Goal: Transaction & Acquisition: Book appointment/travel/reservation

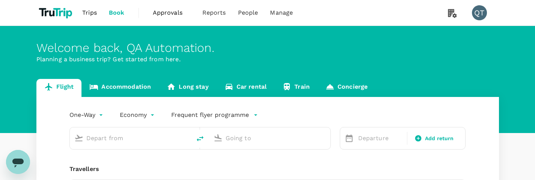
type input "roundtrip"
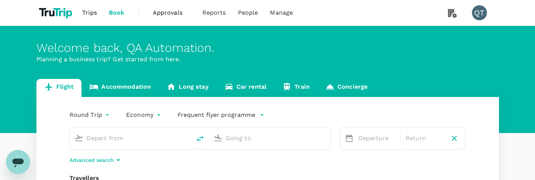
type input "Singapore Changi (SIN)"
type input "London Heathrow (LHR)"
click at [147, 87] on link "Accommodation" at bounding box center [120, 88] width 77 height 18
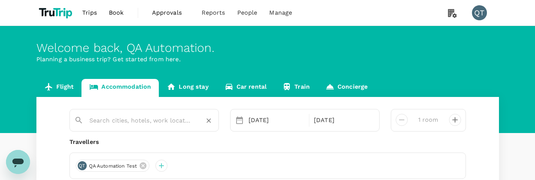
type input "[GEOGRAPHIC_DATA]"
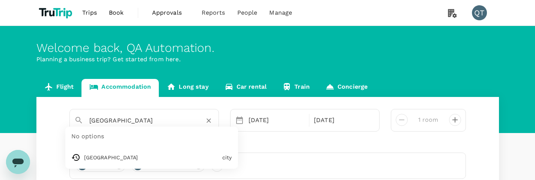
click at [159, 118] on input "[GEOGRAPHIC_DATA]" at bounding box center [141, 121] width 104 height 12
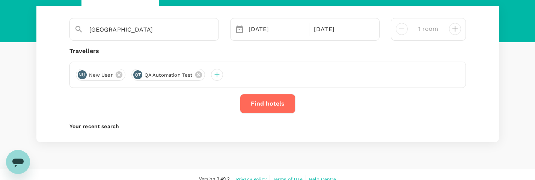
scroll to position [100, 0]
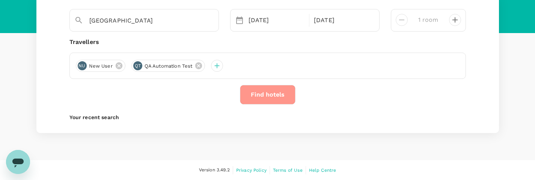
click at [276, 94] on button "Find hotels" at bounding box center [268, 95] width 56 height 20
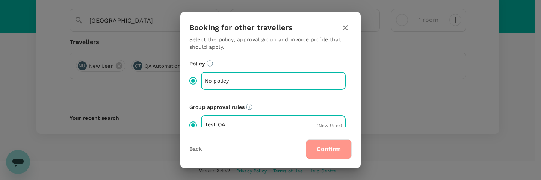
click at [344, 154] on button "Confirm" at bounding box center [329, 149] width 46 height 20
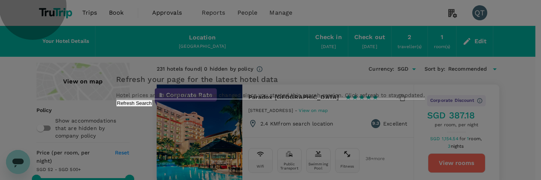
click at [153, 107] on button "Refresh Search" at bounding box center [134, 103] width 36 height 7
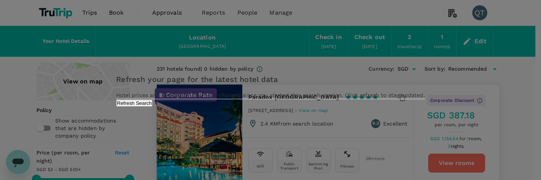
click at [153, 107] on button "Refresh Search" at bounding box center [134, 103] width 36 height 7
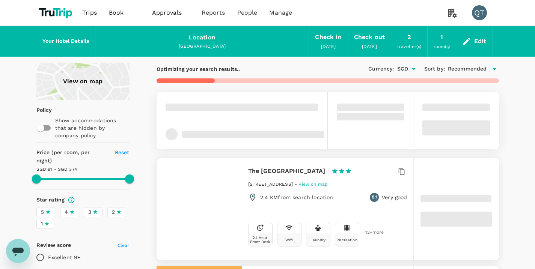
type input "373.93"
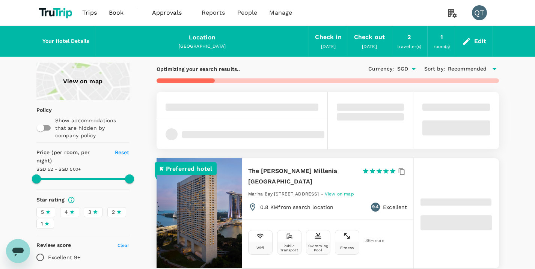
type input "51.93"
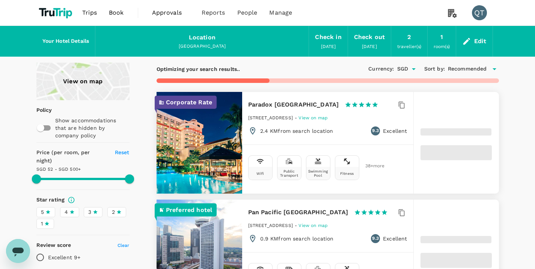
click at [196, 101] on p "Corporate Rate" at bounding box center [189, 102] width 46 height 9
type input "499.93"
click at [281, 104] on h6 "Paradox [GEOGRAPHIC_DATA]" at bounding box center [293, 105] width 91 height 11
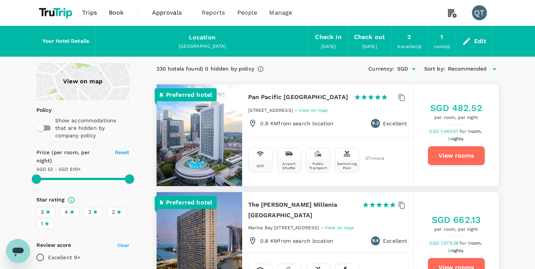
type input "499.93"
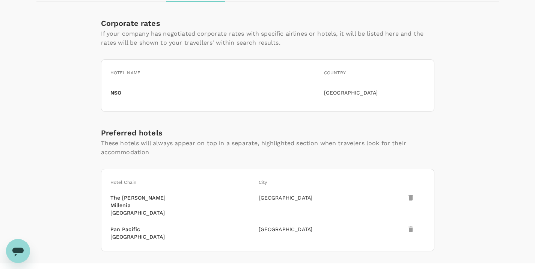
scroll to position [127, 0]
click at [347, 94] on p "[GEOGRAPHIC_DATA]" at bounding box center [374, 93] width 101 height 8
drag, startPoint x: 124, startPoint y: 91, endPoint x: 133, endPoint y: 92, distance: 9.0
click at [133, 92] on div "NSO" at bounding box center [212, 91] width 211 height 11
click at [117, 92] on p "NSO" at bounding box center [115, 93] width 11 height 8
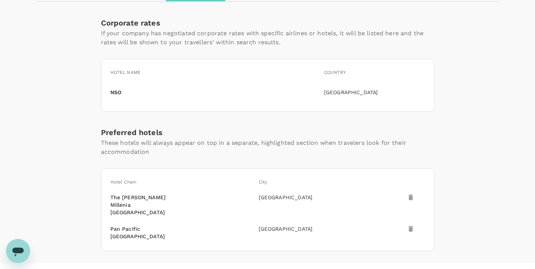
click at [143, 92] on div "NSO" at bounding box center [212, 91] width 211 height 11
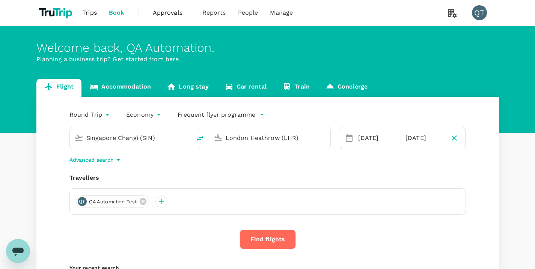
click at [144, 88] on link "Accommodation" at bounding box center [120, 88] width 77 height 18
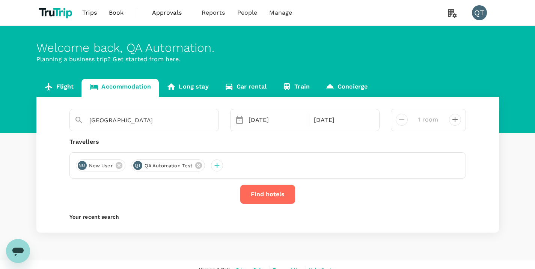
click at [278, 201] on button "Find hotels" at bounding box center [268, 195] width 56 height 20
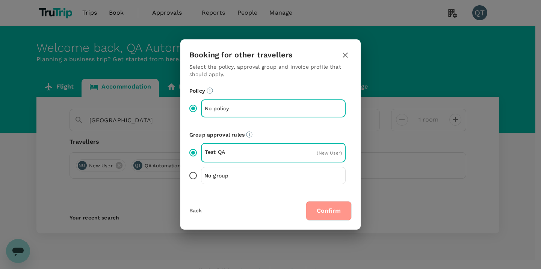
click at [329, 213] on button "Confirm" at bounding box center [329, 211] width 46 height 20
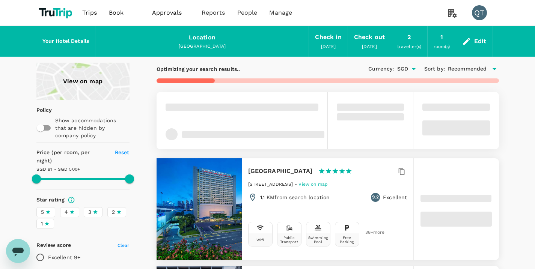
type input "499.93"
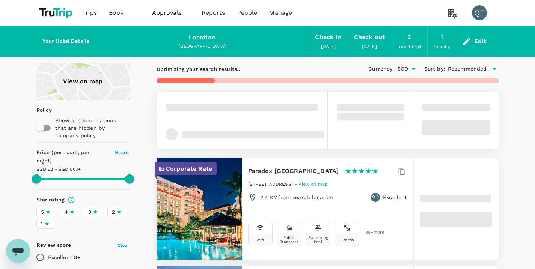
type input "51.93"
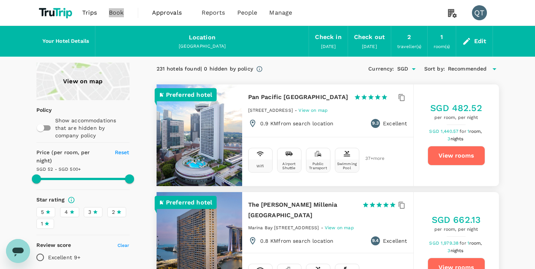
type input "499.93"
click at [485, 39] on div "Edit" at bounding box center [480, 41] width 12 height 11
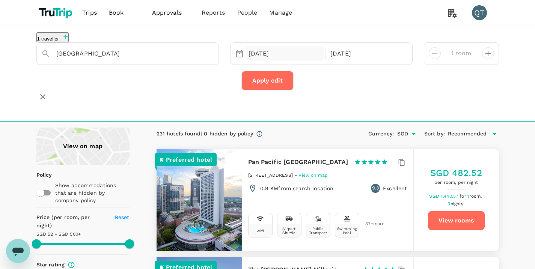
type input "Paradox [GEOGRAPHIC_DATA]"
click at [257, 60] on div "[DATE]" at bounding box center [285, 54] width 79 height 15
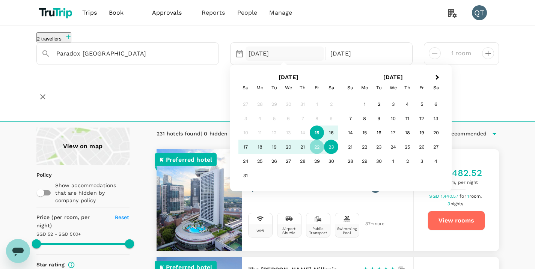
click at [319, 140] on div "15" at bounding box center [317, 133] width 14 height 14
click at [317, 153] on div "22" at bounding box center [317, 147] width 14 height 14
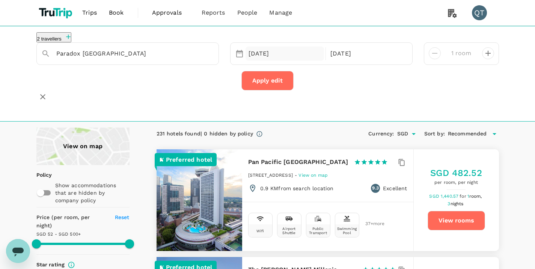
click at [271, 54] on div "15 Aug" at bounding box center [285, 54] width 79 height 15
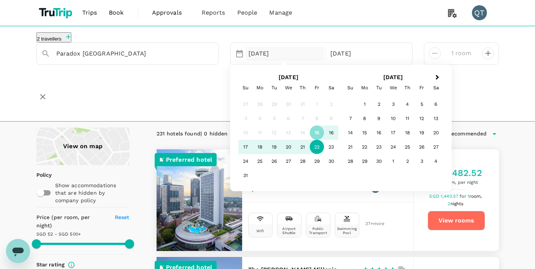
click at [317, 154] on div "22" at bounding box center [317, 147] width 14 height 14
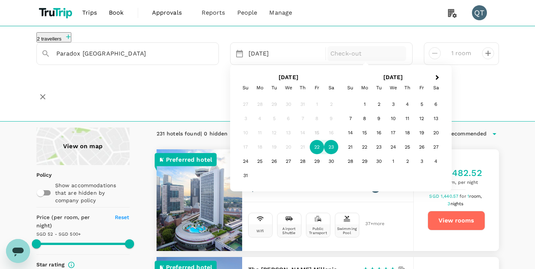
click at [331, 153] on div "23" at bounding box center [331, 147] width 14 height 14
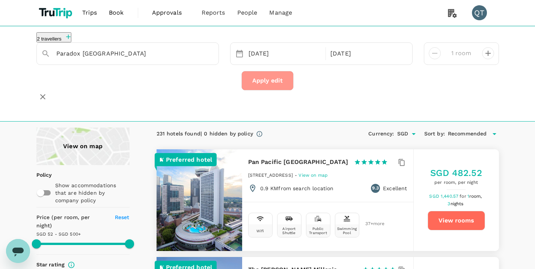
click at [272, 89] on button "Apply edit" at bounding box center [268, 81] width 52 height 20
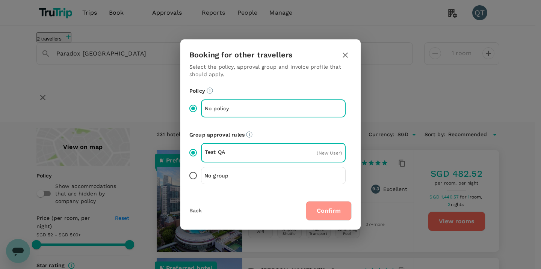
click at [325, 207] on button "Confirm" at bounding box center [329, 211] width 46 height 20
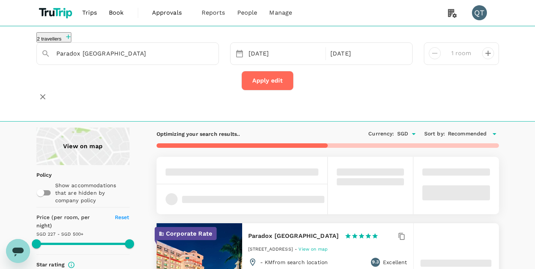
type input "499.23"
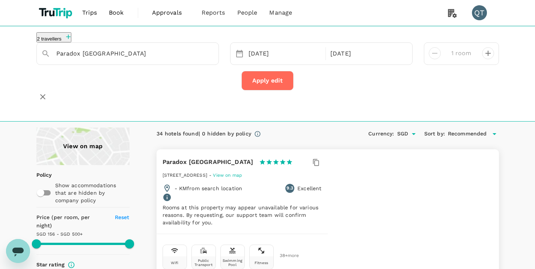
type input "156.23"
type input "499.23"
click at [93, 57] on input "Paradox [GEOGRAPHIC_DATA]" at bounding box center [124, 54] width 137 height 12
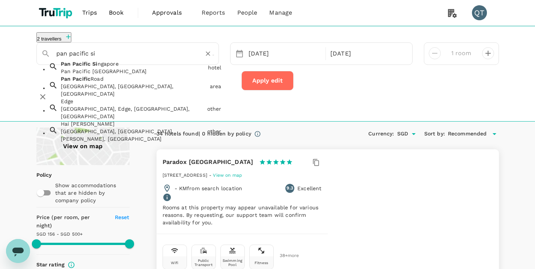
click at [163, 75] on div "Pan Pacific Si ngapore Pan Pacific Singapore" at bounding box center [131, 66] width 147 height 18
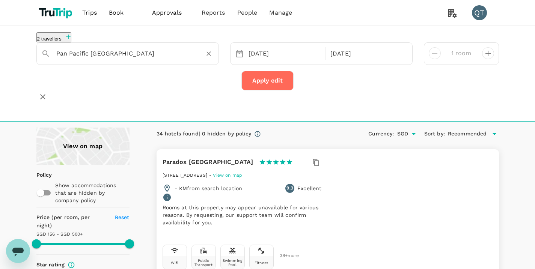
type input "Pan Pacific Singapore"
click at [284, 82] on button "Apply edit" at bounding box center [268, 81] width 52 height 20
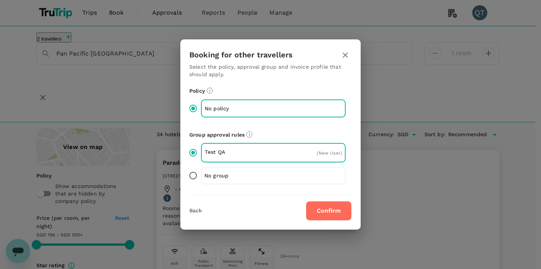
click at [315, 211] on button "Confirm" at bounding box center [329, 211] width 46 height 20
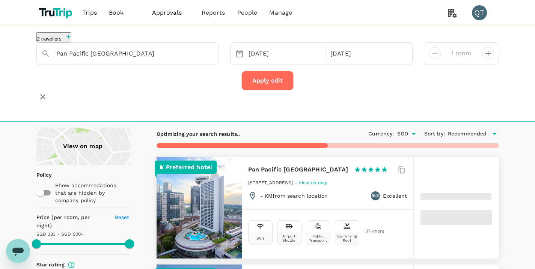
type input "499.19"
type input "383.26"
type input "499.26"
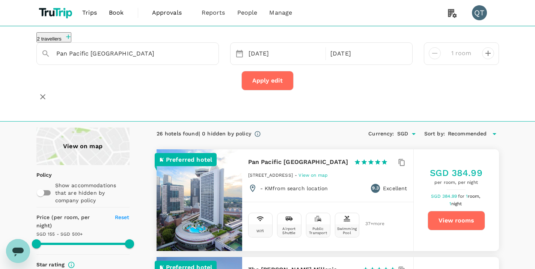
type input "155.26"
type input "499.26"
click at [154, 58] on input "Pan Pacific Singapore" at bounding box center [124, 54] width 137 height 12
type input "Pan Pacific Singapore"
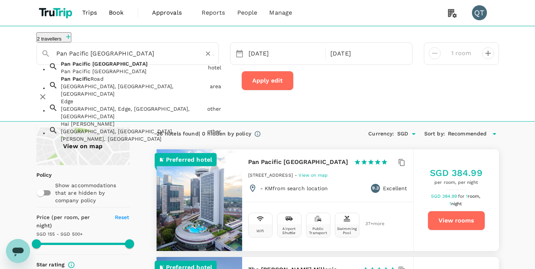
click at [153, 57] on input "Pan Pacific Singapore" at bounding box center [124, 54] width 137 height 12
click at [211, 57] on icon "Clear" at bounding box center [208, 54] width 8 height 8
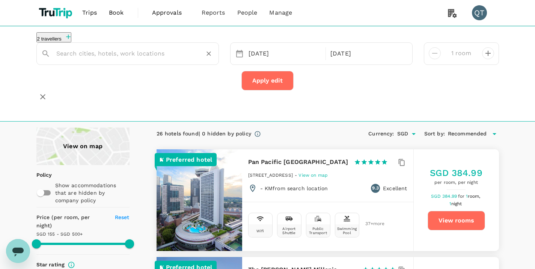
click at [156, 59] on input "text" at bounding box center [124, 54] width 137 height 12
click at [157, 59] on input "text" at bounding box center [124, 54] width 137 height 12
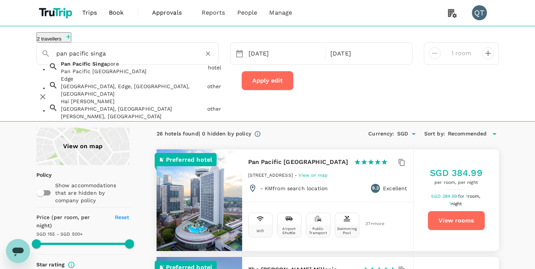
click at [155, 75] on div "Pan Pacific Singa pore Pan Pacific Singapore" at bounding box center [131, 66] width 147 height 18
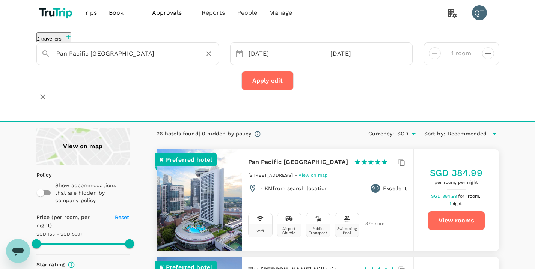
type input "Pan Pacific Singapore"
click at [261, 82] on button "Apply edit" at bounding box center [268, 81] width 52 height 20
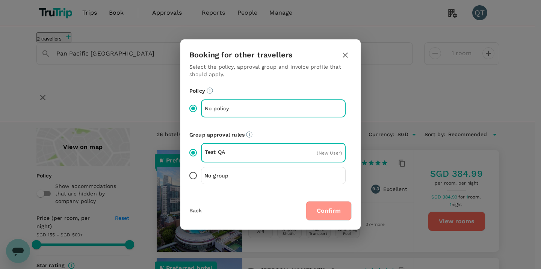
click at [336, 206] on button "Confirm" at bounding box center [329, 211] width 46 height 20
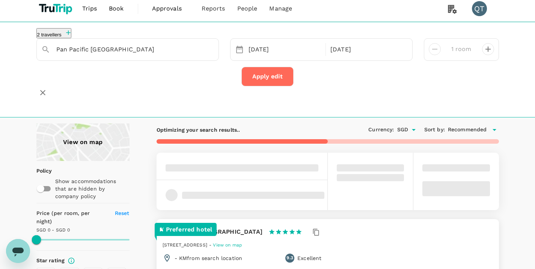
scroll to position [30, 0]
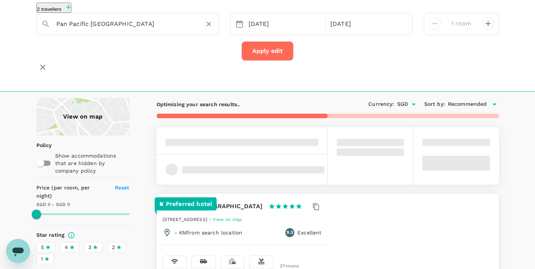
click at [141, 27] on input "Pan Pacific Singapore" at bounding box center [124, 24] width 137 height 12
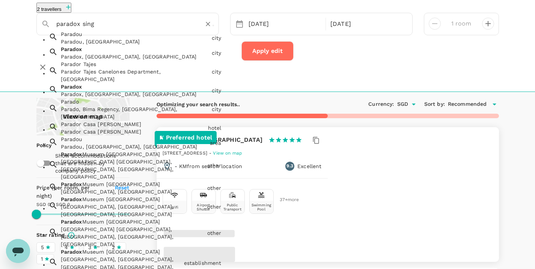
type input "paradox singa"
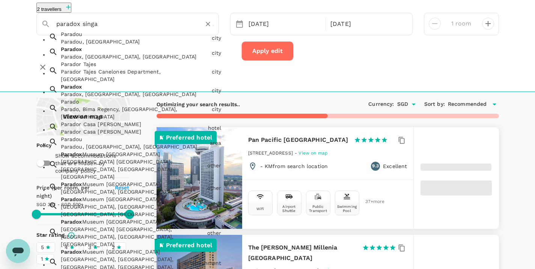
type input "499.19"
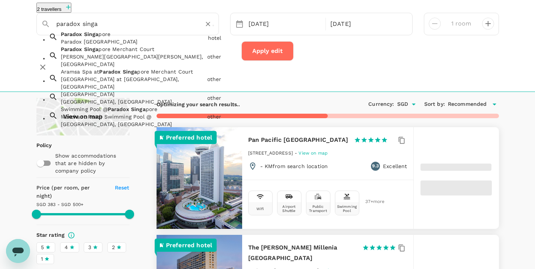
click at [128, 45] on div "Paradox [GEOGRAPHIC_DATA]" at bounding box center [133, 42] width 144 height 8
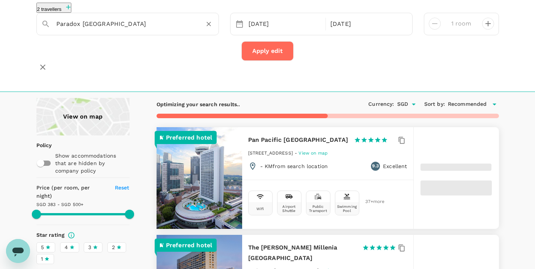
type input "Paradox [GEOGRAPHIC_DATA]"
click at [267, 60] on button "Apply edit" at bounding box center [268, 51] width 52 height 20
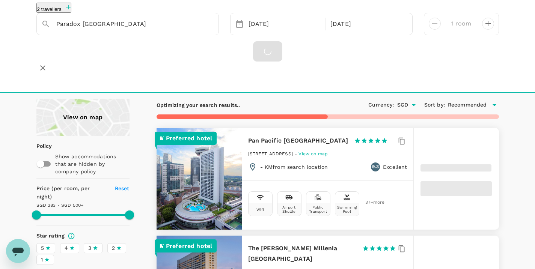
type input "499.19"
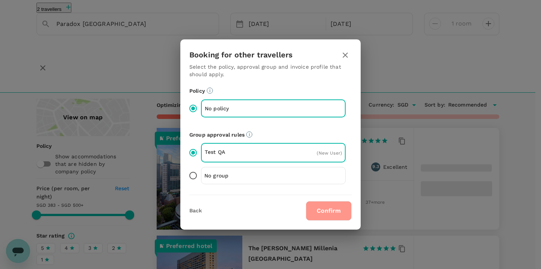
click at [320, 209] on button "Confirm" at bounding box center [329, 211] width 46 height 20
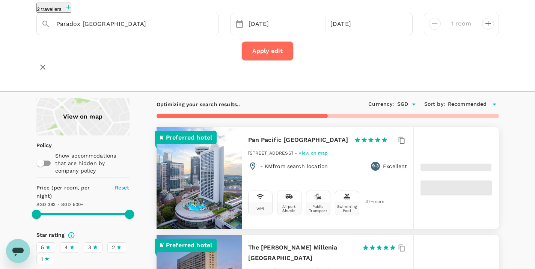
type input "383.26"
type input "499.26"
type input "155.26"
type input "499.26"
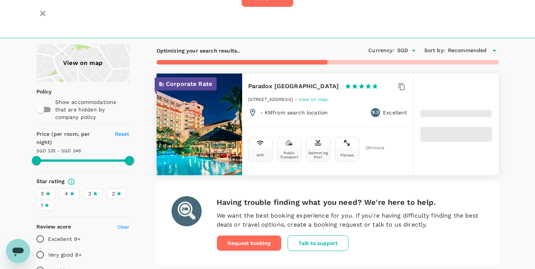
scroll to position [83, 0]
type input "349.27"
type input "334.81"
type input "349.81"
type input "248.81"
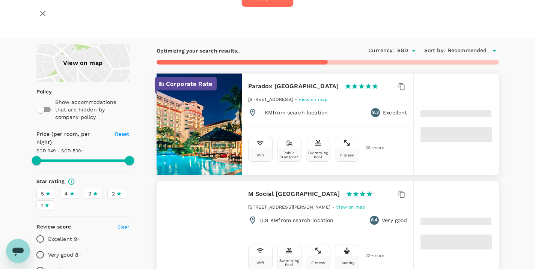
type input "499.07"
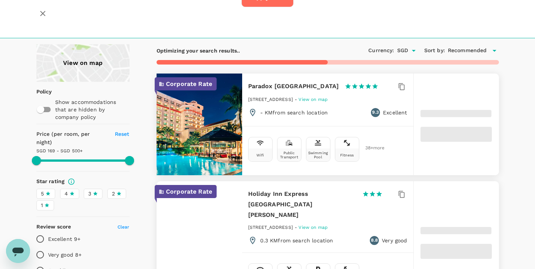
type input "169.07"
type input "499.23"
type input "156.23"
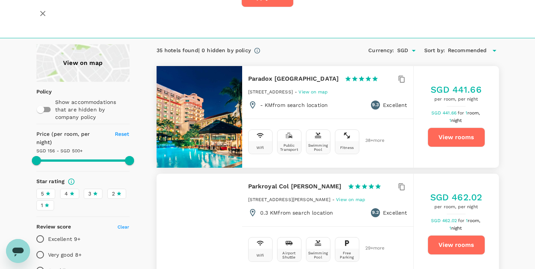
type input "499.23"
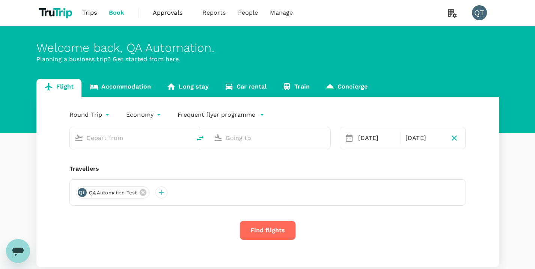
type input "Singapore Changi (SIN)"
type input "London Heathrow (LHR)"
click at [131, 88] on link "Accommodation" at bounding box center [120, 88] width 77 height 18
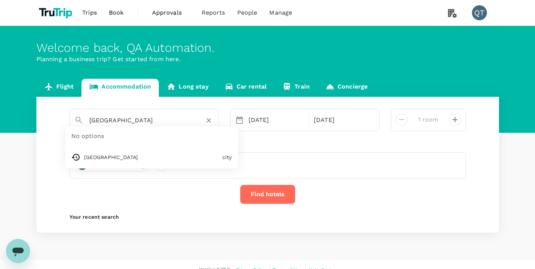
click at [128, 122] on input "[GEOGRAPHIC_DATA]" at bounding box center [141, 121] width 104 height 12
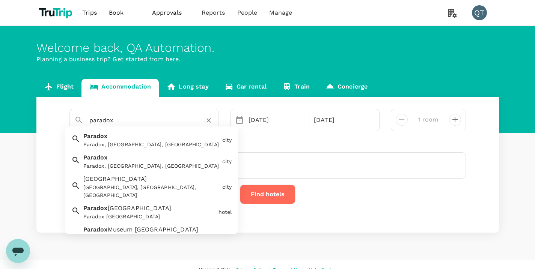
click at [146, 213] on div "Paradox [GEOGRAPHIC_DATA]" at bounding box center [149, 217] width 132 height 8
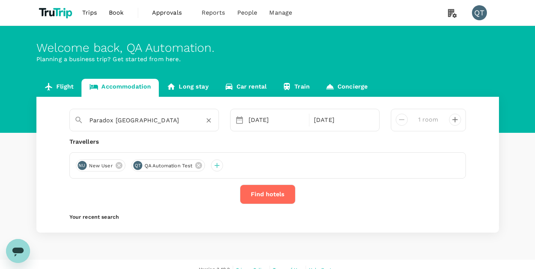
type input "Paradox [GEOGRAPHIC_DATA]"
click at [267, 185] on button "Find hotels" at bounding box center [268, 195] width 56 height 20
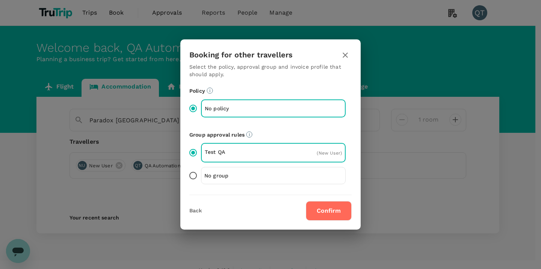
click at [332, 217] on button "Confirm" at bounding box center [329, 211] width 46 height 20
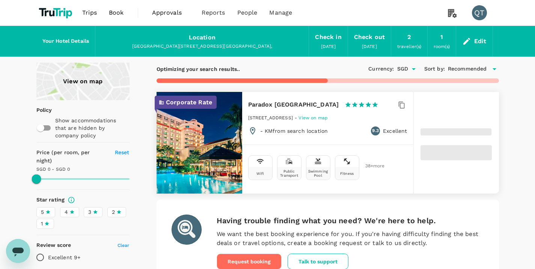
type input "500"
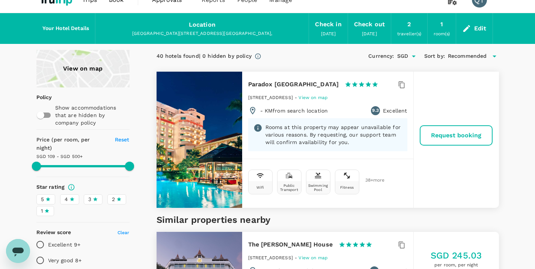
scroll to position [21, 0]
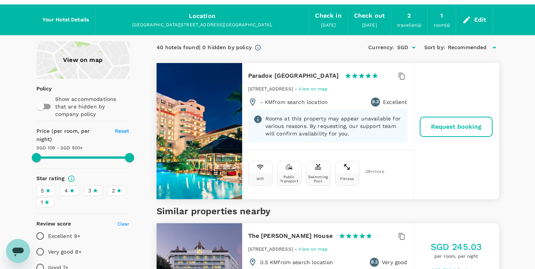
click at [292, 76] on h6 "Paradox [GEOGRAPHIC_DATA]" at bounding box center [293, 76] width 91 height 11
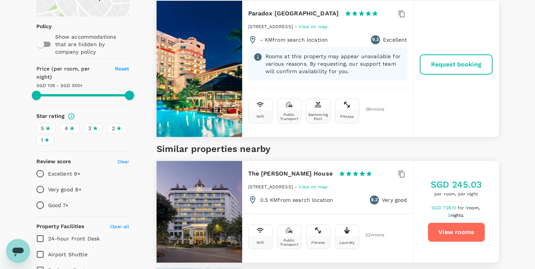
click at [369, 109] on span "38 + more" at bounding box center [371, 109] width 11 height 5
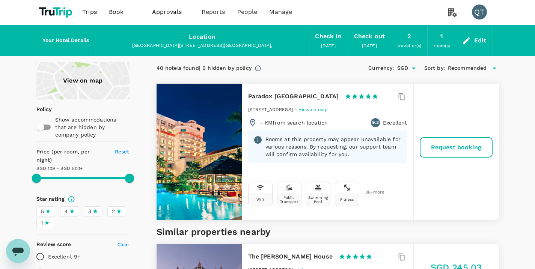
scroll to position [0, 0]
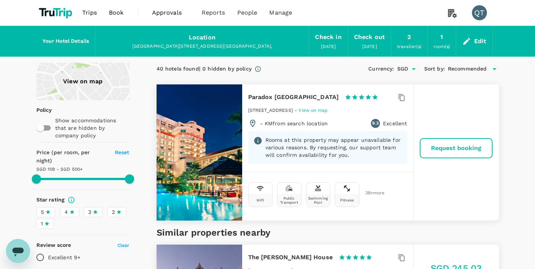
click at [310, 96] on div "Paradox Singapore 1 Star 2 Stars 3 Stars 4 Stars 5 Stars" at bounding box center [313, 97] width 131 height 11
click at [291, 98] on h6 "Paradox [GEOGRAPHIC_DATA]" at bounding box center [293, 97] width 91 height 11
click at [456, 153] on button "Request booking" at bounding box center [456, 149] width 72 height 20
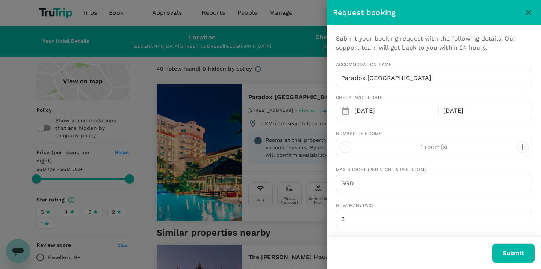
type input "62"
type input "8888888888"
type input "qa_api_automation@proton.me"
click at [527, 15] on icon "close" at bounding box center [528, 12] width 9 height 9
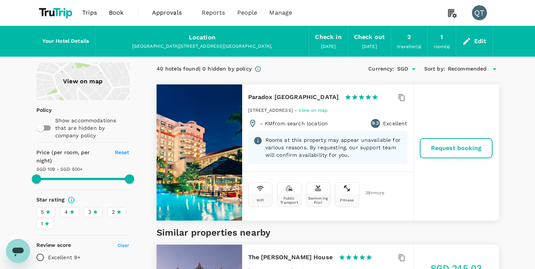
click at [480, 42] on div "Edit" at bounding box center [480, 41] width 12 height 11
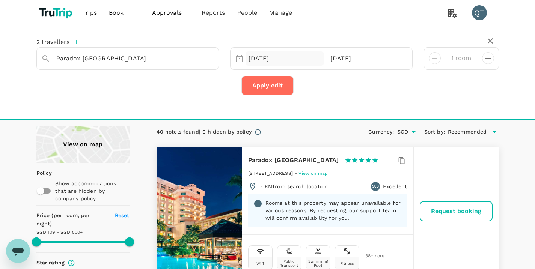
click at [282, 60] on div "18 Aug" at bounding box center [285, 58] width 79 height 15
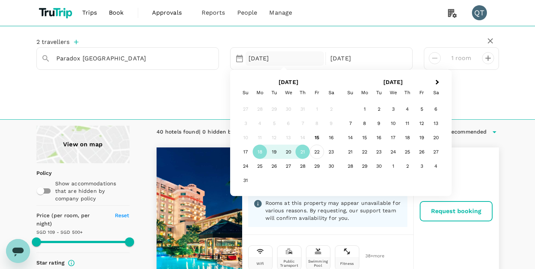
click at [318, 151] on div "22" at bounding box center [317, 152] width 14 height 14
click at [332, 152] on div "23" at bounding box center [331, 152] width 14 height 14
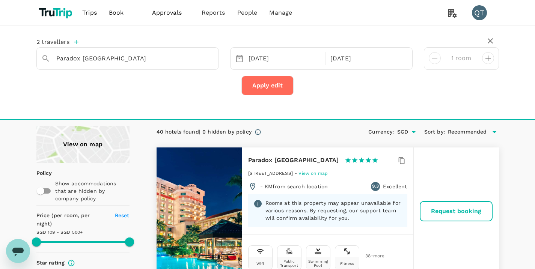
click at [271, 82] on button "Apply edit" at bounding box center [268, 86] width 52 height 20
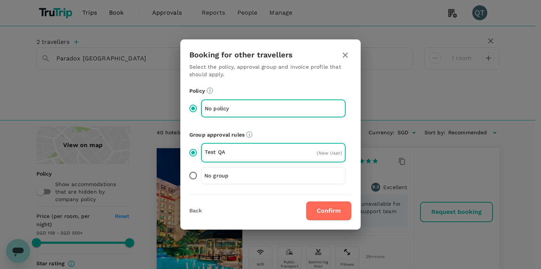
click at [327, 212] on button "Confirm" at bounding box center [329, 211] width 46 height 20
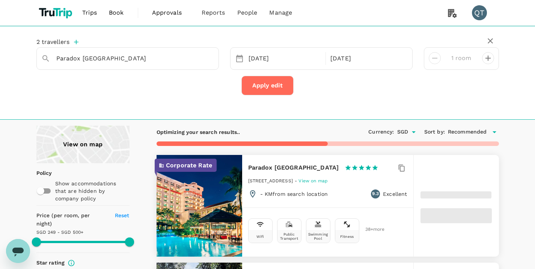
type input "499.81"
type input "249.23"
type input "499.23"
type input "156.23"
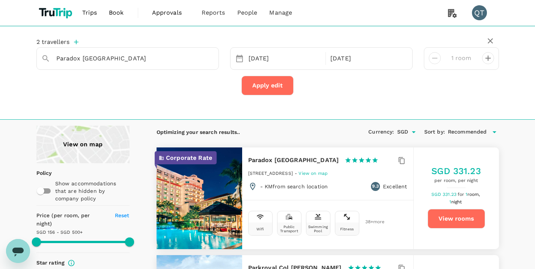
type input "499.23"
click at [121, 14] on span "Book" at bounding box center [116, 12] width 15 height 9
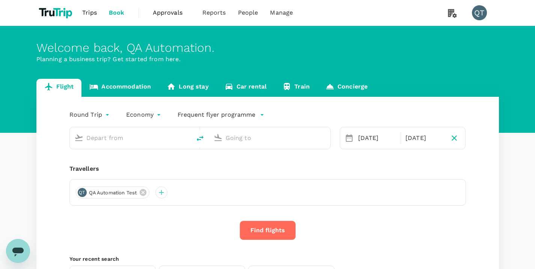
type input "Singapore Changi (SIN)"
type input "London Heathrow (LHR)"
type input "Singapore Changi (SIN)"
type input "London Heathrow (LHR)"
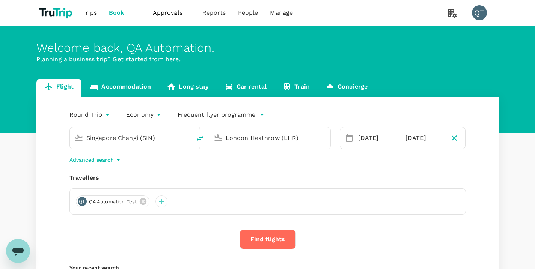
click at [125, 97] on div "Round Trip roundtrip Economy economy Frequent flyer programme Singapore Changi …" at bounding box center [267, 207] width 463 height 220
click at [127, 89] on link "Accommodation" at bounding box center [120, 88] width 77 height 18
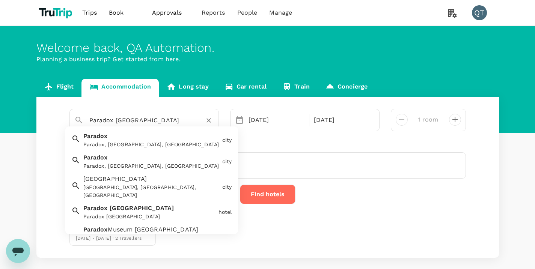
click at [178, 122] on input "Paradox [GEOGRAPHIC_DATA]" at bounding box center [141, 121] width 104 height 12
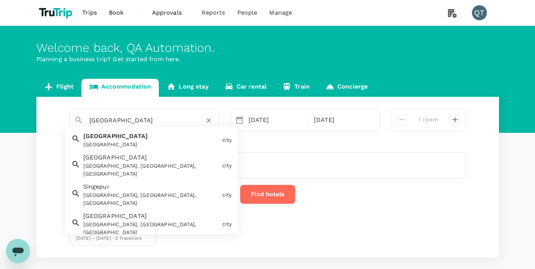
click at [116, 145] on div "Singapore" at bounding box center [151, 145] width 136 height 8
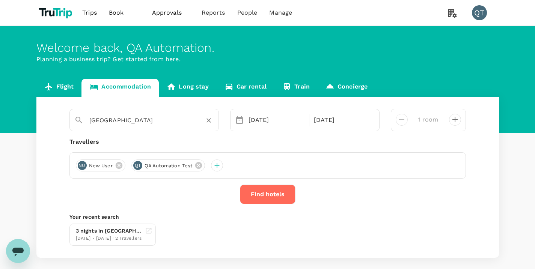
type input "Singapore"
click at [273, 199] on button "Find hotels" at bounding box center [268, 195] width 56 height 20
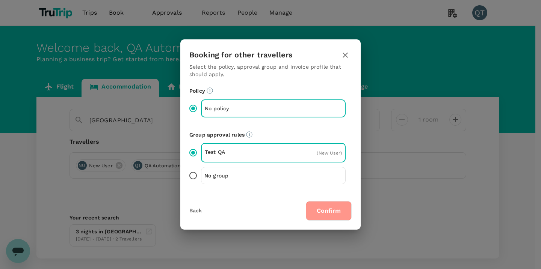
click at [350, 215] on button "Confirm" at bounding box center [329, 211] width 46 height 20
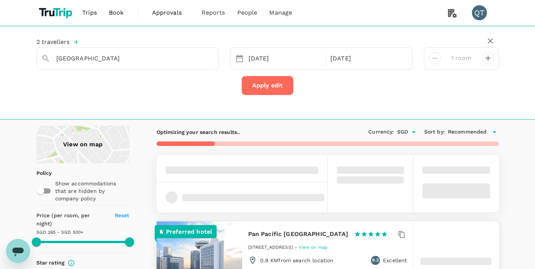
type input "499.18"
type input "189.18"
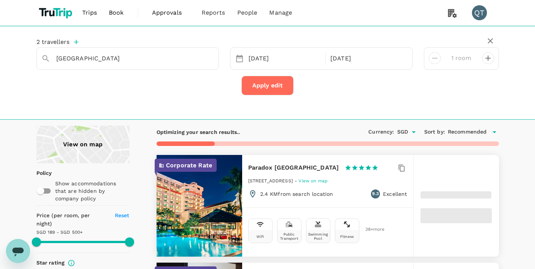
type input "499.56"
type input "90.56"
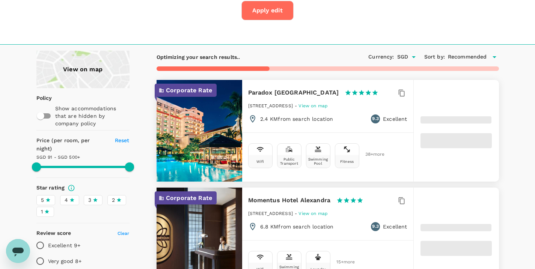
type input "499.56"
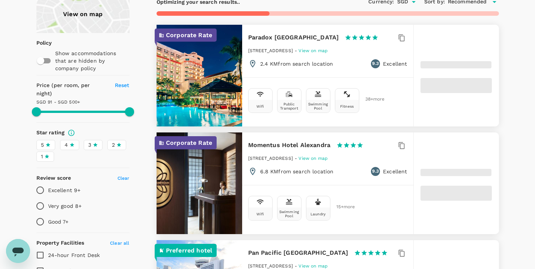
scroll to position [21, 0]
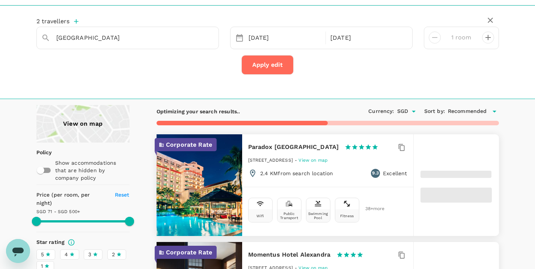
type input "71"
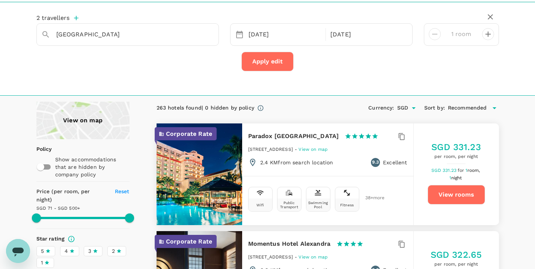
scroll to position [0, 0]
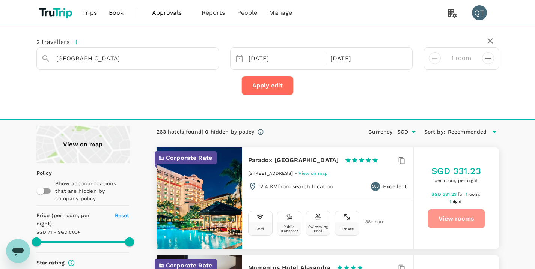
click at [465, 219] on button "View rooms" at bounding box center [456, 219] width 57 height 20
click at [462, 225] on button "View rooms" at bounding box center [456, 219] width 57 height 20
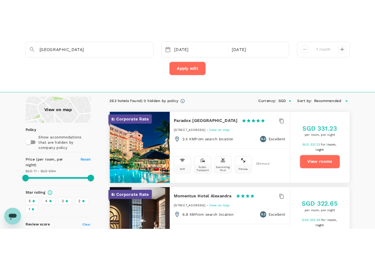
scroll to position [50, 0]
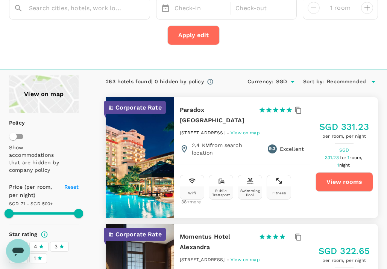
type input "Paradox [GEOGRAPHIC_DATA]"
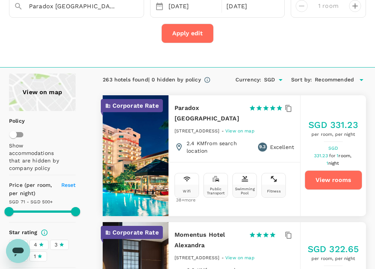
scroll to position [53, 0]
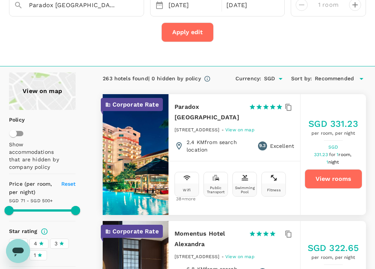
click at [336, 175] on button "View rooms" at bounding box center [332, 179] width 57 height 20
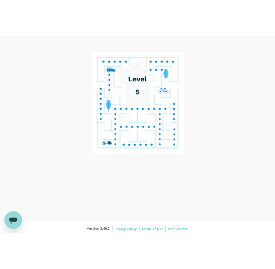
scroll to position [32, 0]
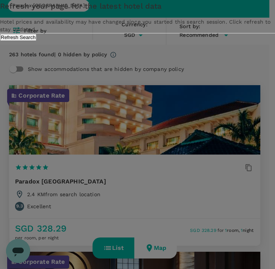
click at [36, 41] on button "Refresh Search" at bounding box center [18, 37] width 36 height 7
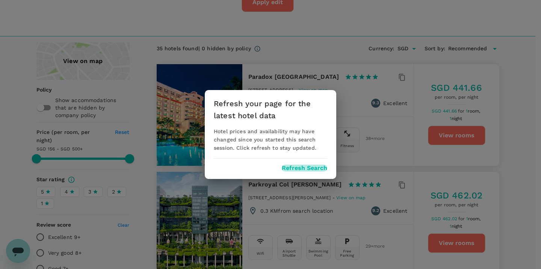
click at [299, 167] on button "Refresh Search" at bounding box center [304, 168] width 45 height 7
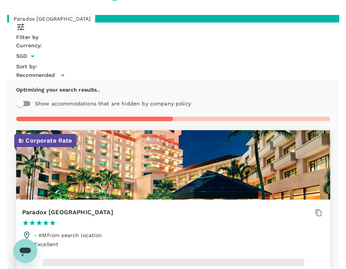
scroll to position [30, 0]
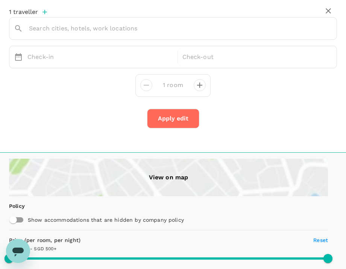
type input "Paradox [GEOGRAPHIC_DATA]"
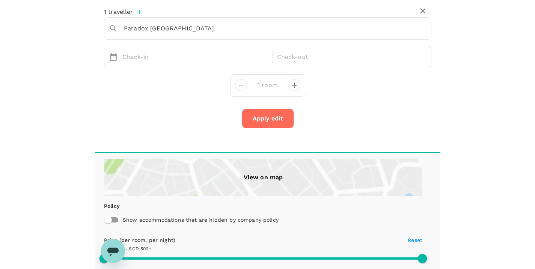
scroll to position [71, 0]
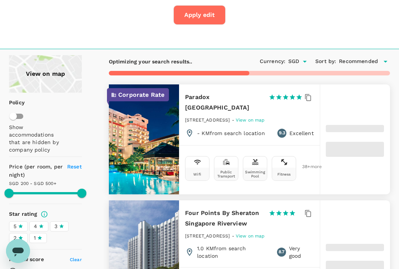
type input "499.89"
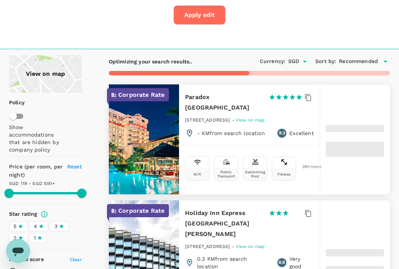
type input "118.89"
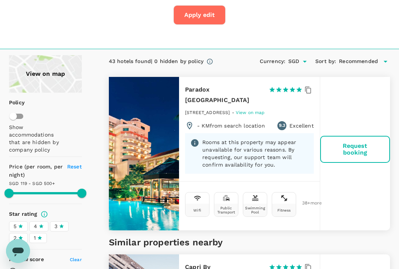
type input "499.89"
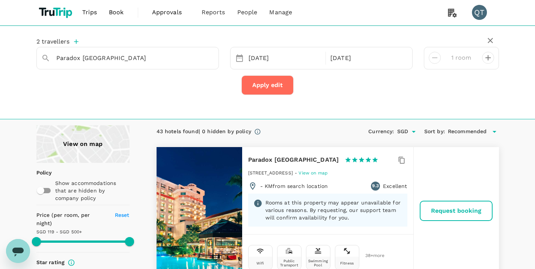
scroll to position [0, 0]
click at [260, 60] on div "[DATE]" at bounding box center [285, 58] width 79 height 15
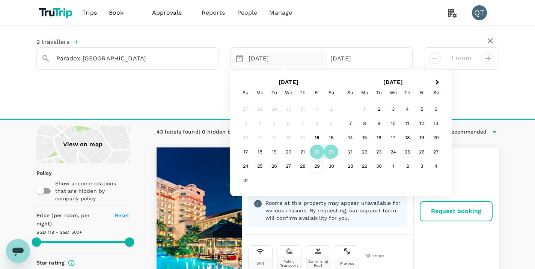
click at [317, 167] on div "29" at bounding box center [317, 166] width 14 height 14
click at [329, 168] on div "30" at bounding box center [331, 166] width 14 height 14
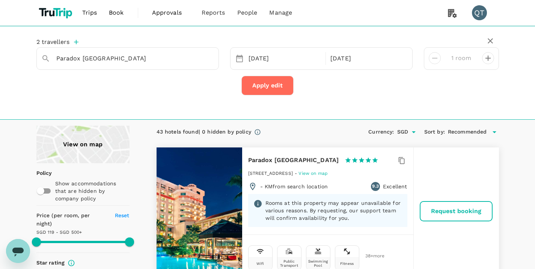
click at [265, 87] on button "Apply edit" at bounding box center [268, 86] width 52 height 20
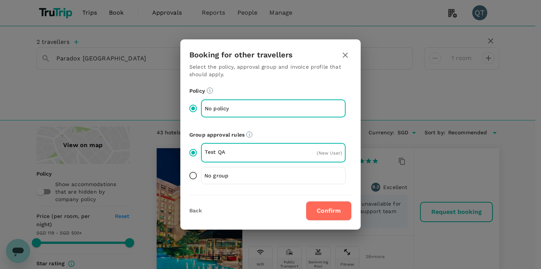
click at [332, 222] on div "Booking for other travellers Select the policy, approval group and invoice prof…" at bounding box center [270, 134] width 180 height 190
click at [332, 213] on button "Confirm" at bounding box center [329, 211] width 46 height 20
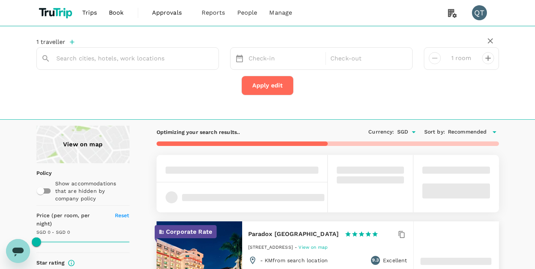
type input "Paradox [GEOGRAPHIC_DATA]"
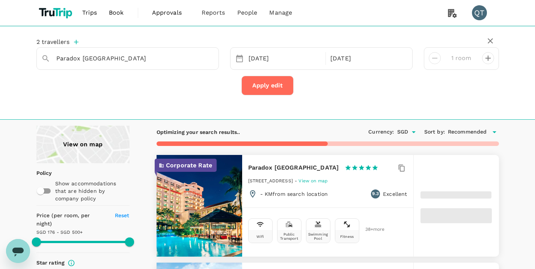
type input "499.7"
type input "175.67"
type input "499.67"
type input "114.67"
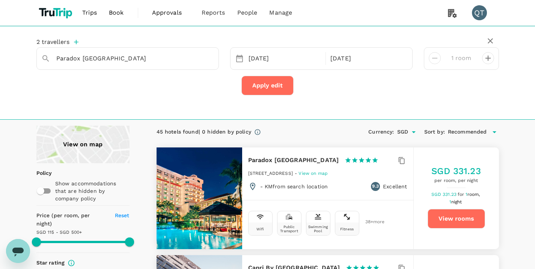
type input "499.67"
click at [271, 65] on div "[DATE]" at bounding box center [285, 58] width 79 height 15
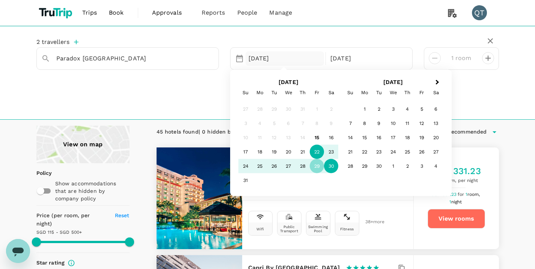
click at [317, 151] on div "22" at bounding box center [317, 152] width 14 height 14
click at [329, 152] on div "23" at bounding box center [331, 152] width 14 height 14
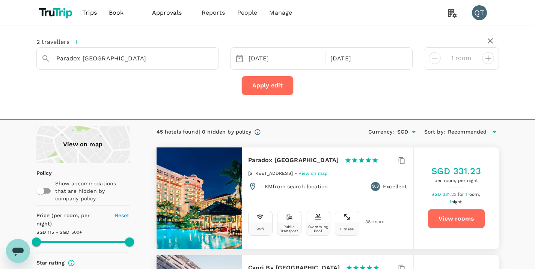
click at [271, 91] on button "Apply edit" at bounding box center [268, 86] width 52 height 20
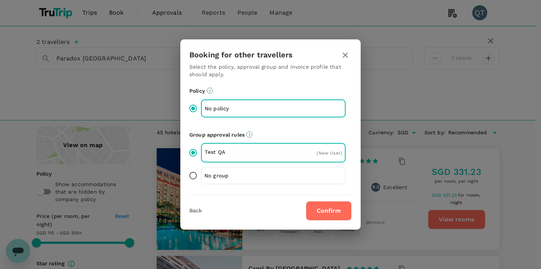
click at [323, 213] on button "Confirm" at bounding box center [329, 211] width 46 height 20
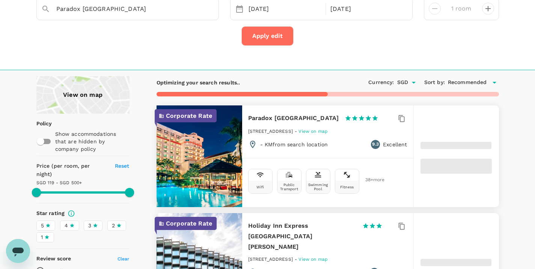
scroll to position [89, 0]
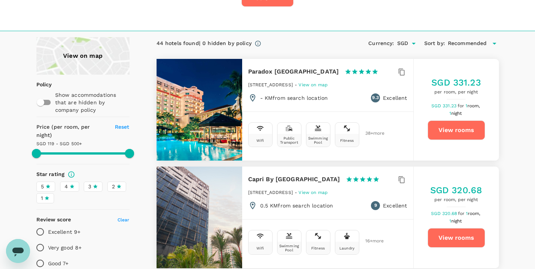
click at [461, 133] on button "View rooms" at bounding box center [456, 131] width 57 height 20
type input "499.89"
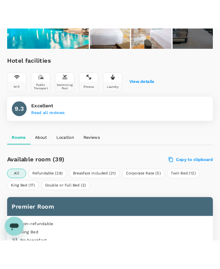
scroll to position [260, 0]
